Goal: Transaction & Acquisition: Purchase product/service

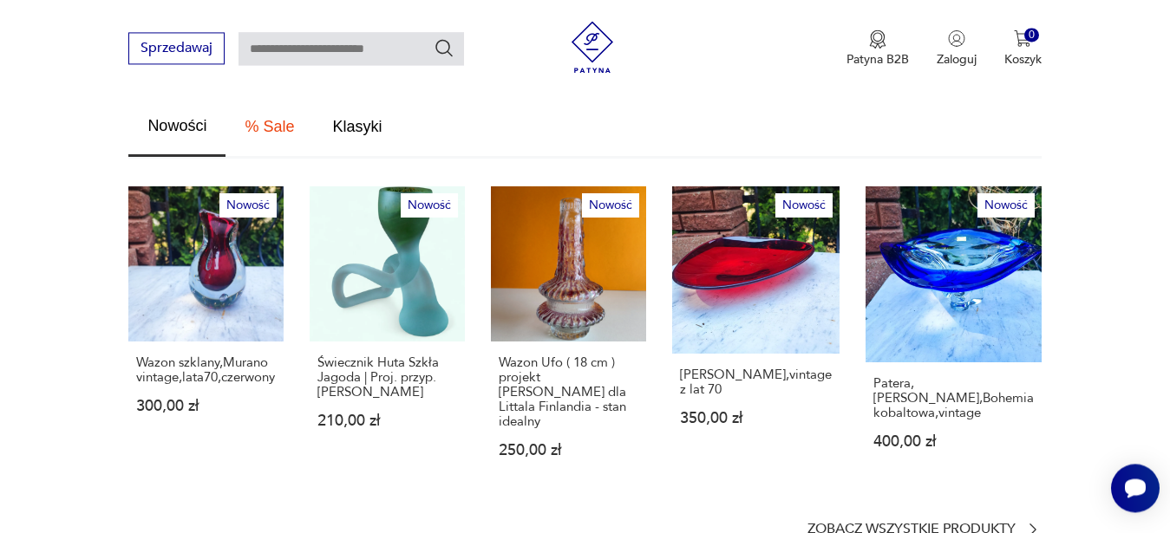
scroll to position [973, 0]
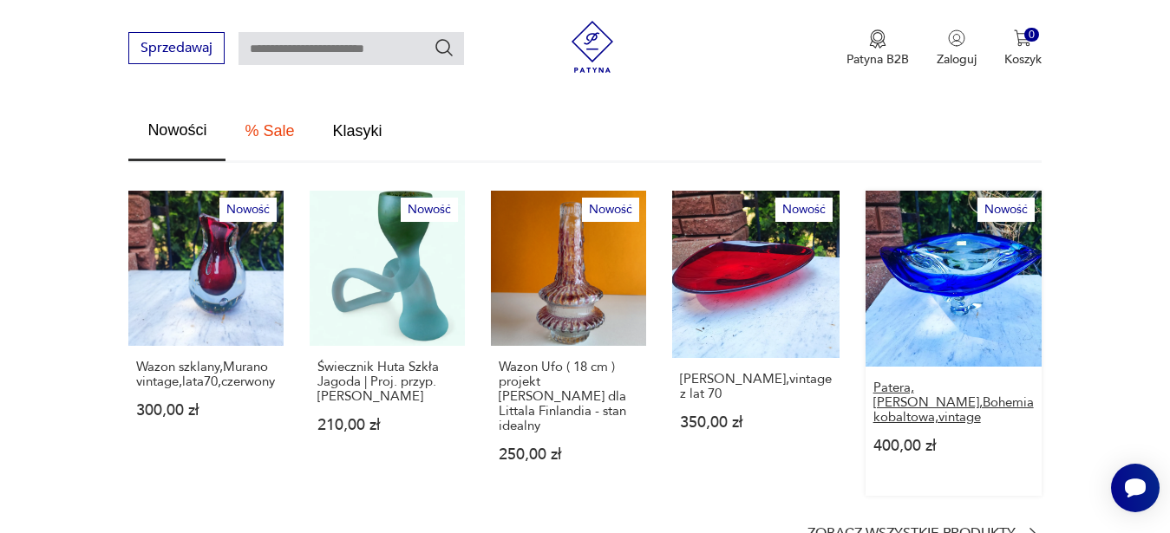
click at [937, 384] on p "Patera,[PERSON_NAME],Bohemia kobaltowa,vintage" at bounding box center [953, 403] width 160 height 44
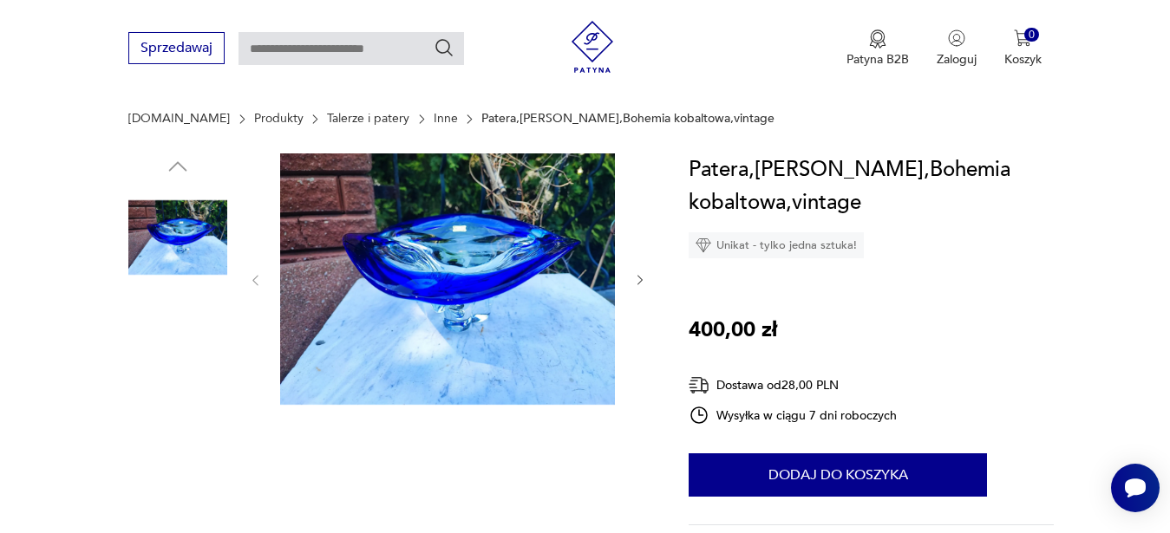
scroll to position [177, 0]
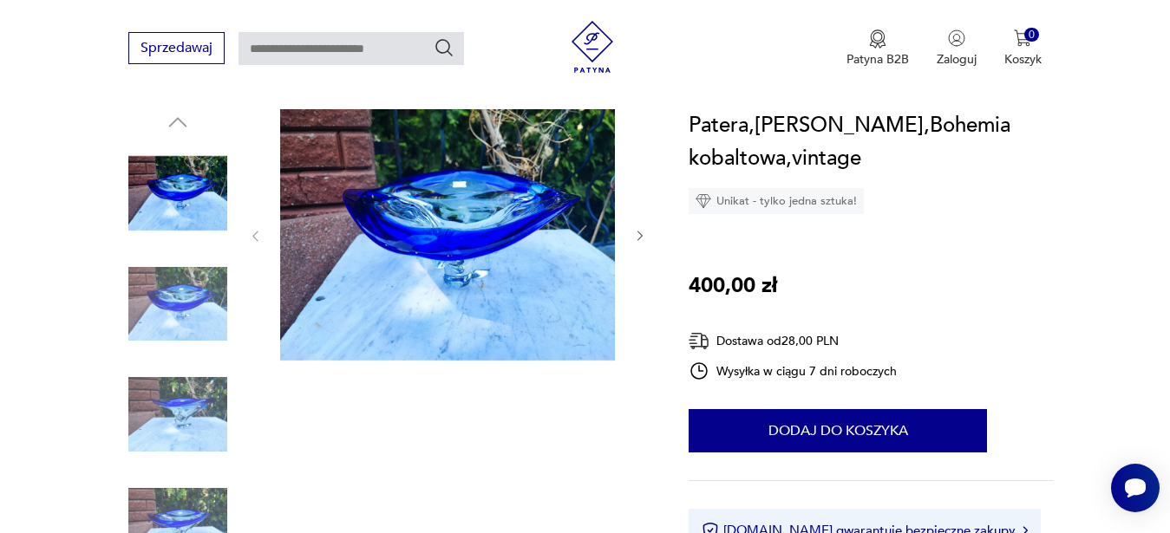
click at [636, 234] on icon "button" at bounding box center [640, 236] width 15 height 15
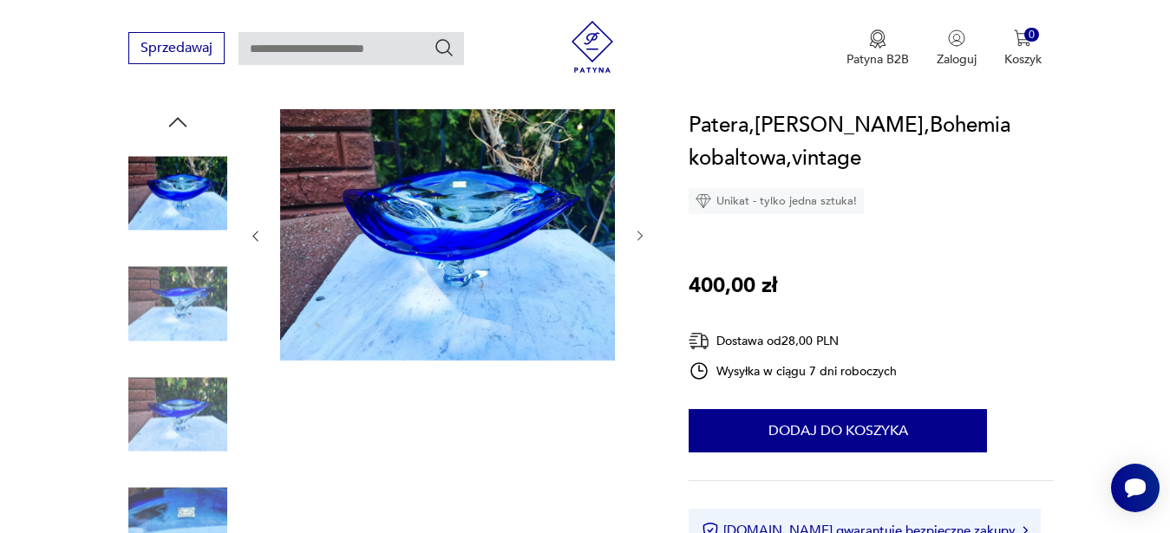
click at [636, 234] on icon "button" at bounding box center [640, 236] width 15 height 15
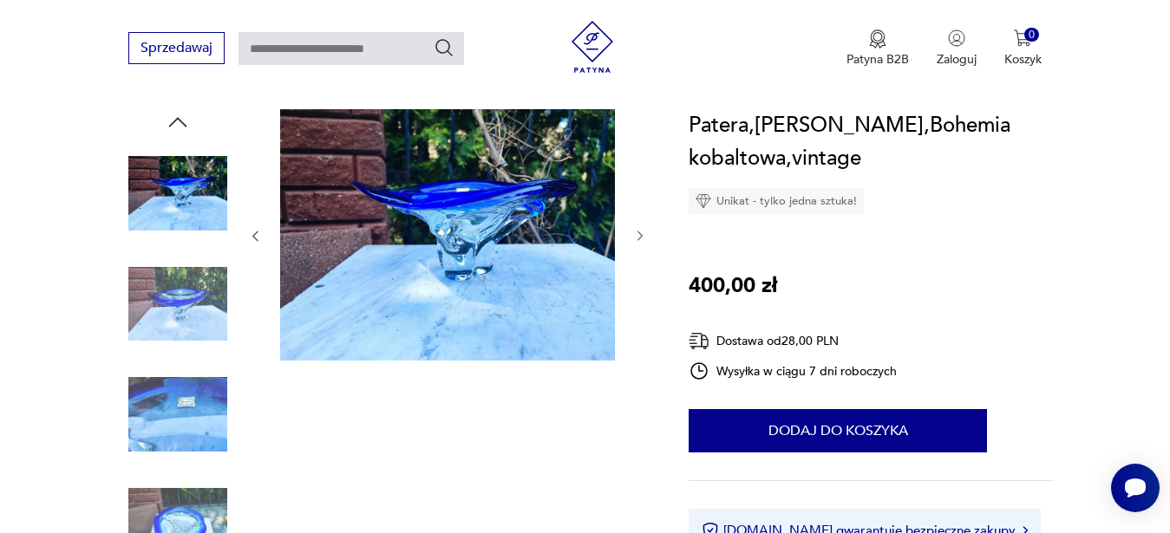
click at [636, 234] on icon "button" at bounding box center [640, 236] width 15 height 15
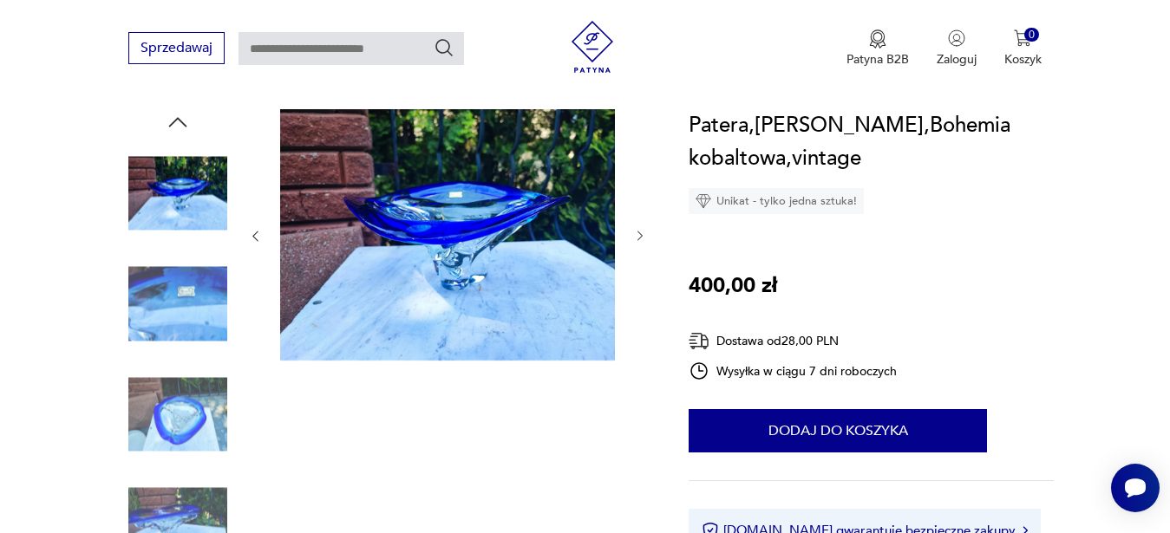
click at [636, 234] on icon "button" at bounding box center [640, 236] width 15 height 15
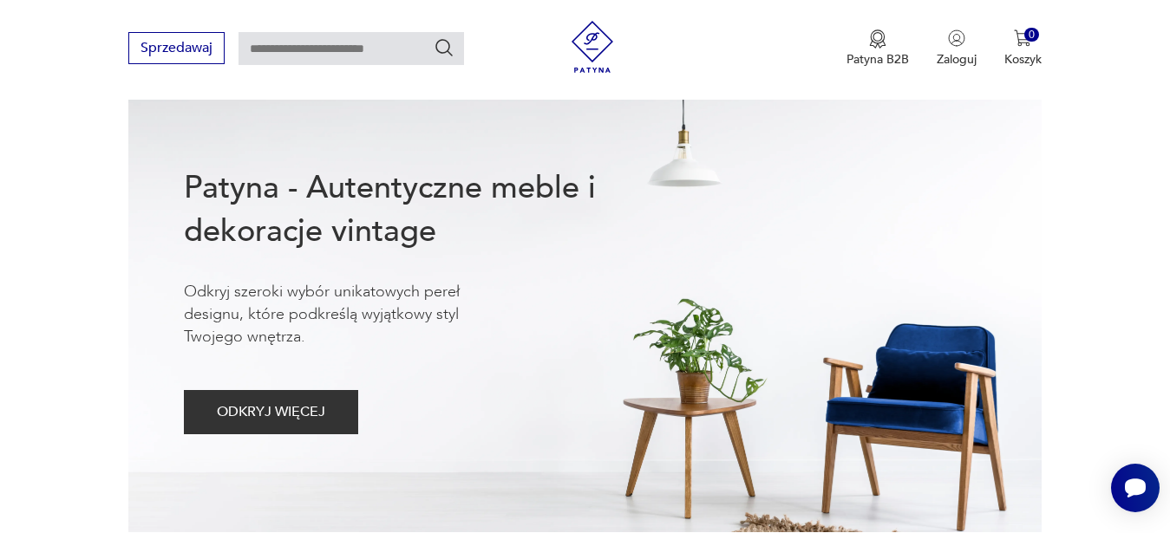
scroll to position [891, 0]
